Goal: Navigation & Orientation: Find specific page/section

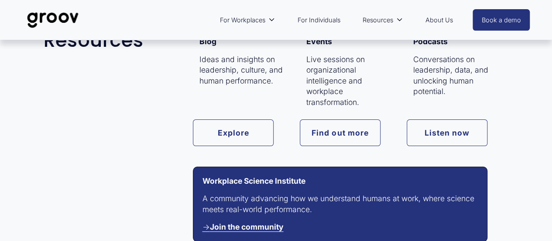
click at [405, 24] on link "Resources" at bounding box center [382, 20] width 49 height 20
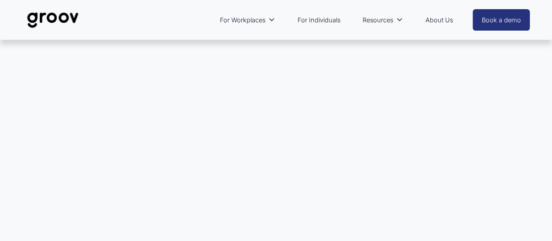
click at [438, 20] on link "About Us" at bounding box center [439, 20] width 36 height 20
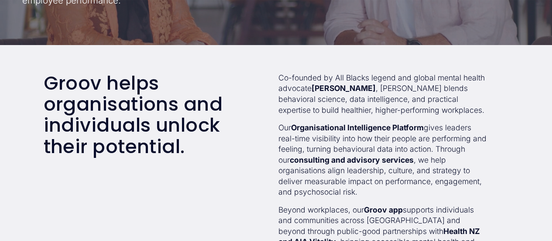
scroll to position [218, 0]
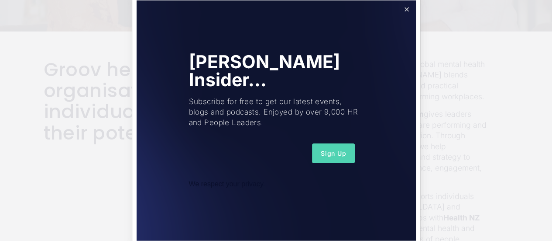
click at [406, 12] on link "Close" at bounding box center [406, 9] width 15 height 15
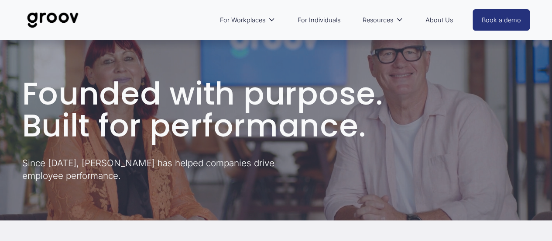
scroll to position [0, 0]
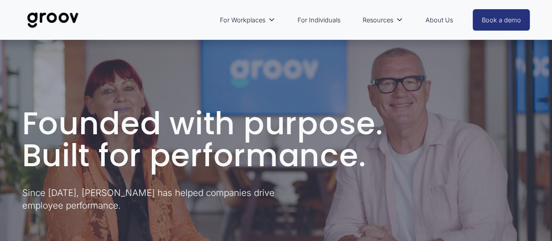
click at [63, 19] on img at bounding box center [53, 20] width 62 height 29
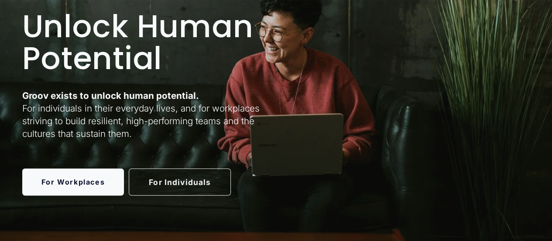
scroll to position [131, 0]
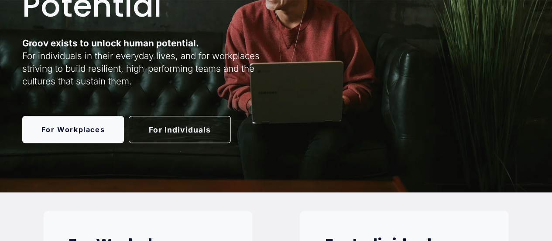
click at [200, 134] on link "For Individuals" at bounding box center [180, 129] width 102 height 27
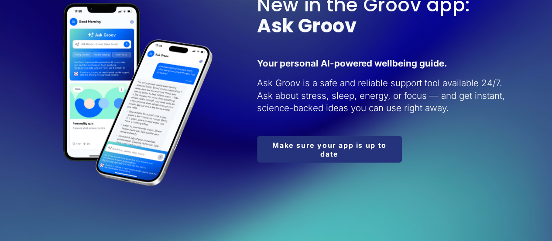
scroll to position [830, 0]
